Goal: Check status: Check status

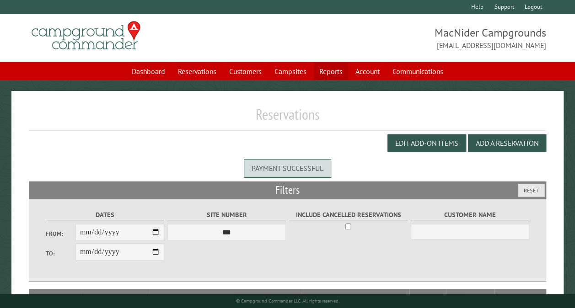
click at [324, 70] on link "Reports" at bounding box center [331, 71] width 34 height 17
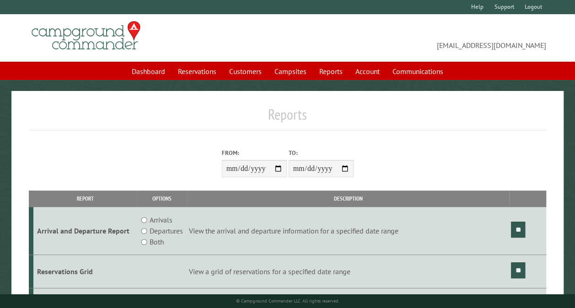
click at [275, 167] on input "From:" at bounding box center [254, 168] width 65 height 17
type input "**********"
click at [518, 271] on input "**" at bounding box center [518, 271] width 14 height 16
